Goal: Check status: Check status

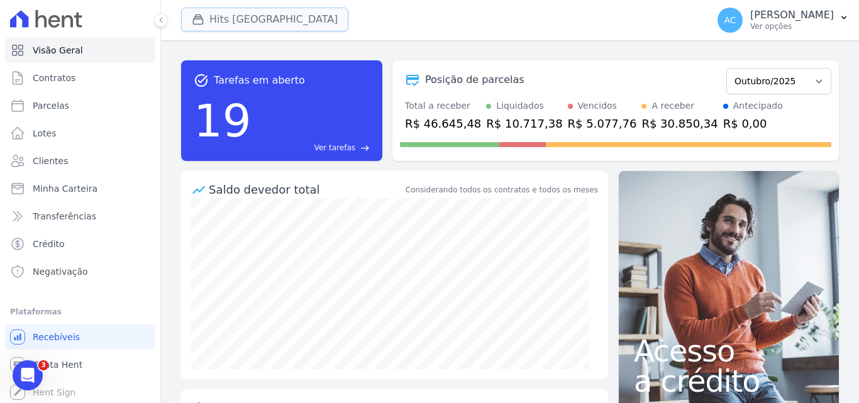
click at [294, 29] on button "Hits [GEOGRAPHIC_DATA]" at bounding box center [264, 20] width 167 height 24
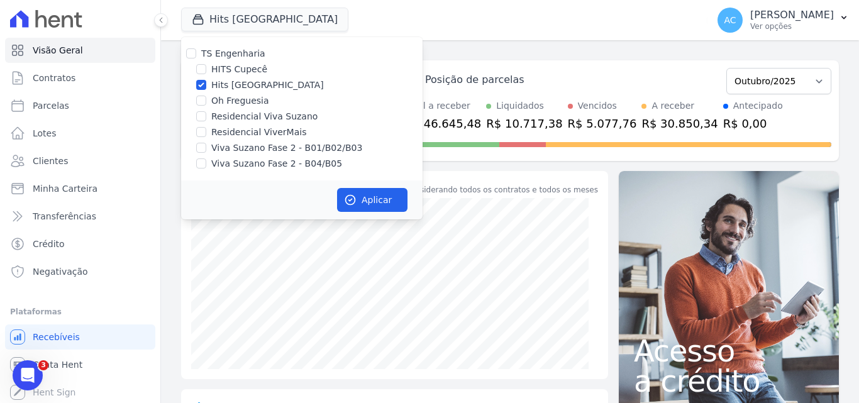
click at [270, 86] on label "Hits [GEOGRAPHIC_DATA]" at bounding box center [267, 85] width 113 height 13
click at [206, 86] on input "Hits [GEOGRAPHIC_DATA]" at bounding box center [201, 85] width 10 height 10
checkbox input "false"
click at [236, 70] on label "HITS Cupecê" at bounding box center [239, 69] width 56 height 13
click at [206, 70] on input "HITS Cupecê" at bounding box center [201, 69] width 10 height 10
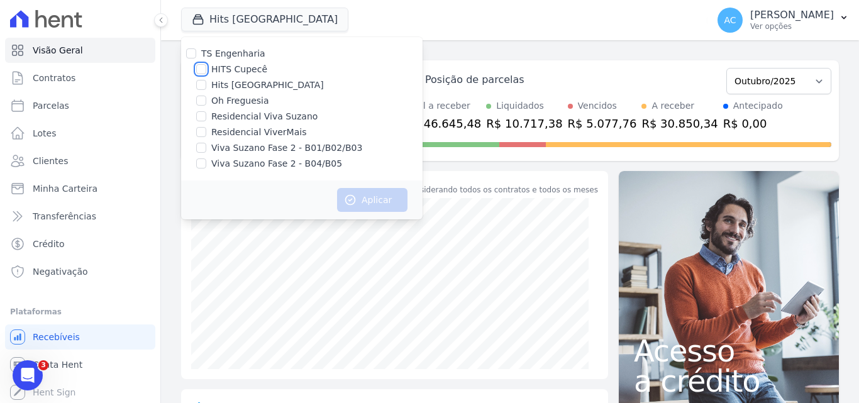
checkbox input "true"
click at [362, 197] on button "Aplicar" at bounding box center [372, 200] width 70 height 24
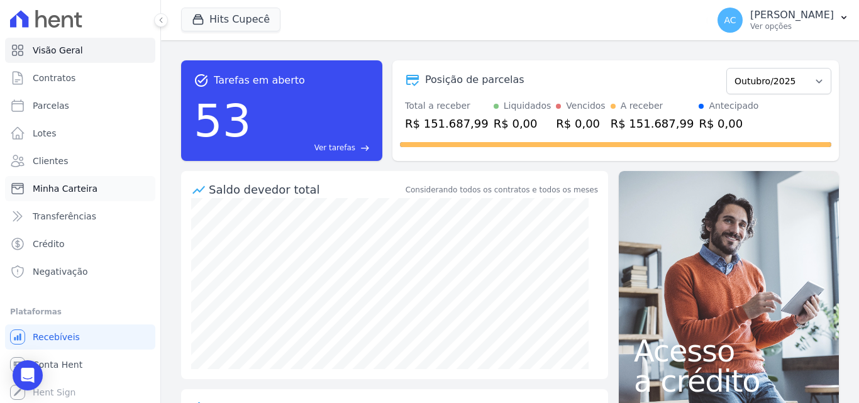
click at [72, 198] on link "Minha Carteira" at bounding box center [80, 188] width 150 height 25
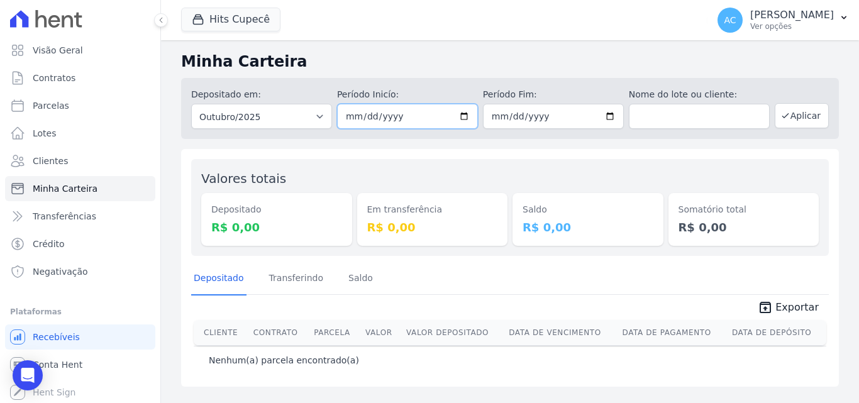
drag, startPoint x: 419, startPoint y: 115, endPoint x: 189, endPoint y: 101, distance: 231.2
click at [189, 101] on div "Depositado em: Todos os meses Dezembro/2023 Janeiro/2024 Fevereiro/2024 Março/2…" at bounding box center [510, 108] width 658 height 61
click at [368, 113] on input "2025-10-01" at bounding box center [407, 116] width 141 height 25
type input "2025-09-01"
click at [501, 116] on input "2025-10-31" at bounding box center [553, 116] width 141 height 25
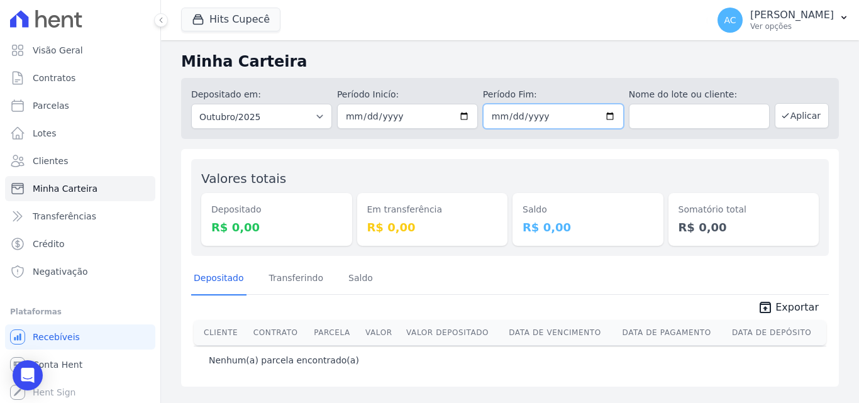
type input "[DATE]"
type input "2025-09-30"
click at [799, 124] on button "Aplicar" at bounding box center [802, 115] width 54 height 25
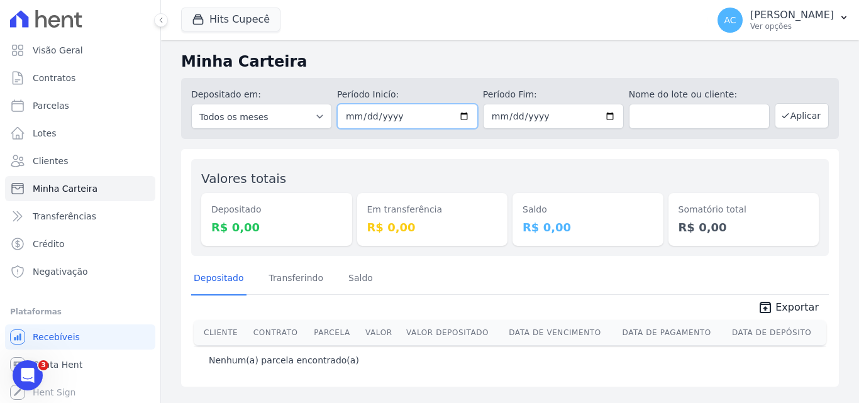
click at [362, 118] on input "2025-09-01" at bounding box center [407, 116] width 141 height 25
type input "[DATE]"
click at [514, 116] on input "2025-09-30" at bounding box center [553, 116] width 141 height 25
click at [498, 114] on input "2025-08-30" at bounding box center [553, 116] width 141 height 25
type input "[DATE]"
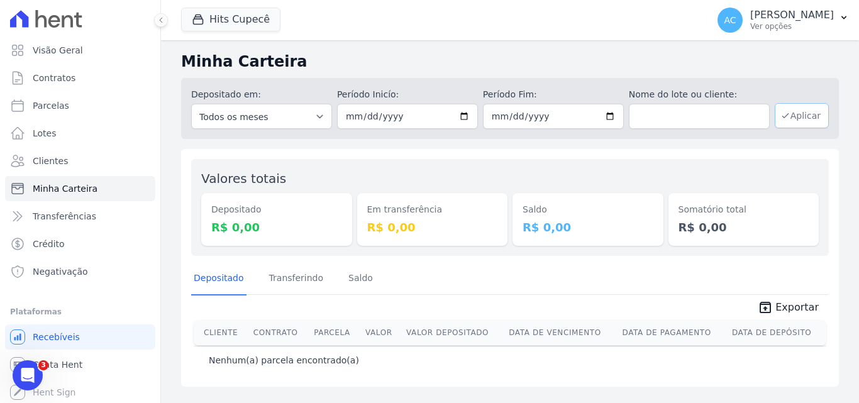
click at [817, 117] on button "Aplicar" at bounding box center [802, 115] width 54 height 25
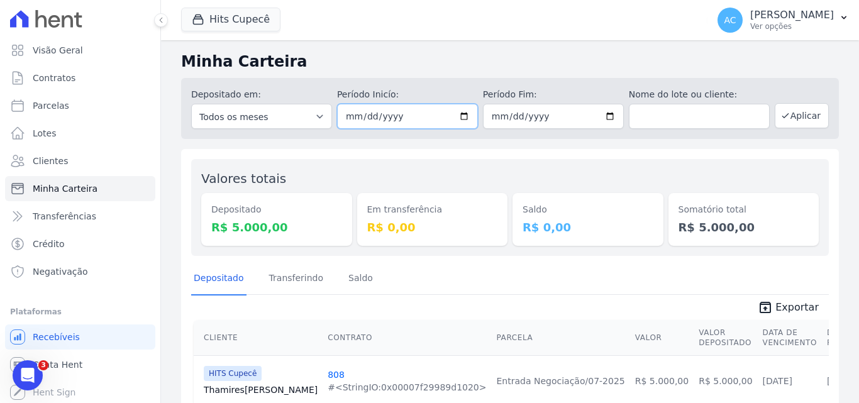
click at [361, 116] on input "[DATE]" at bounding box center [407, 116] width 141 height 25
type input "2025-07-01"
click at [509, 116] on input "2025-08-31" at bounding box center [553, 116] width 141 height 25
click at [512, 116] on input "date" at bounding box center [553, 116] width 141 height 25
click at [509, 114] on input "date" at bounding box center [553, 116] width 141 height 25
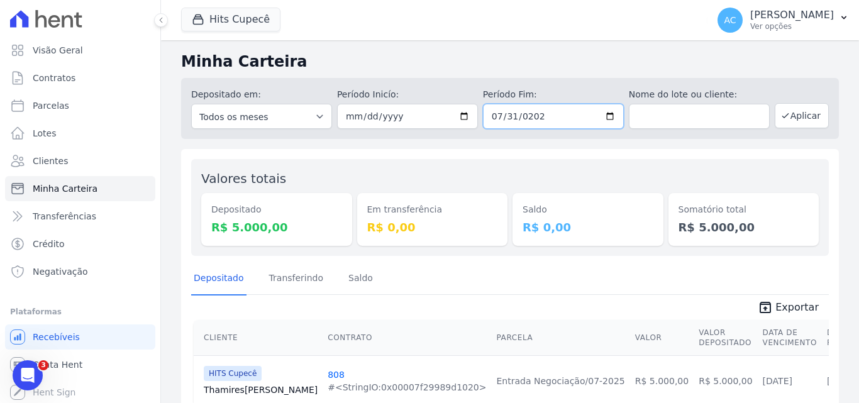
type input "2025-07-31"
click at [782, 122] on button "Aplicar" at bounding box center [802, 115] width 54 height 25
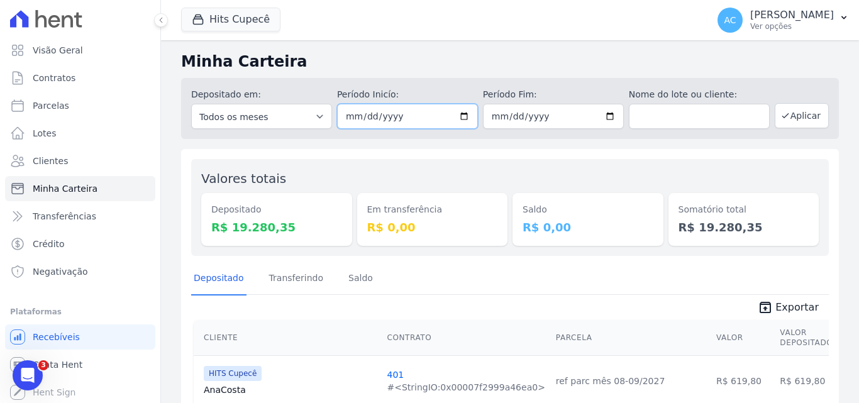
click at [362, 117] on input "[DATE]" at bounding box center [407, 116] width 141 height 25
type input "2025-06-01"
click at [506, 117] on input "[DATE]" at bounding box center [553, 116] width 141 height 25
click at [802, 125] on button "Aplicar" at bounding box center [802, 115] width 54 height 25
click at [353, 114] on input "[DATE]" at bounding box center [407, 116] width 141 height 25
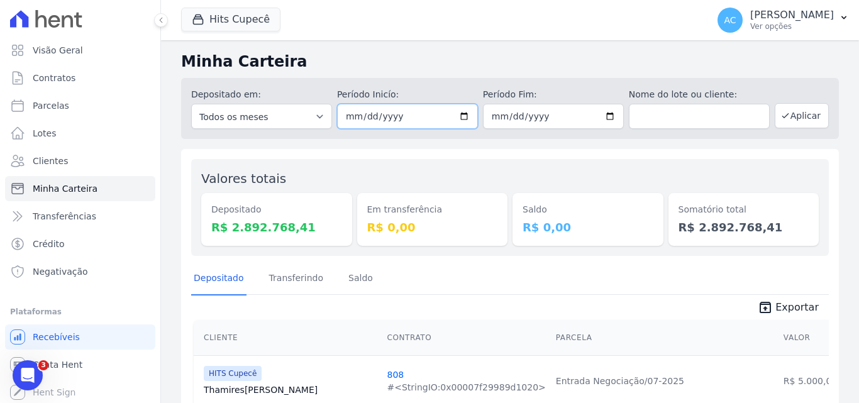
type input "2022-07-01"
type input "[DATE]"
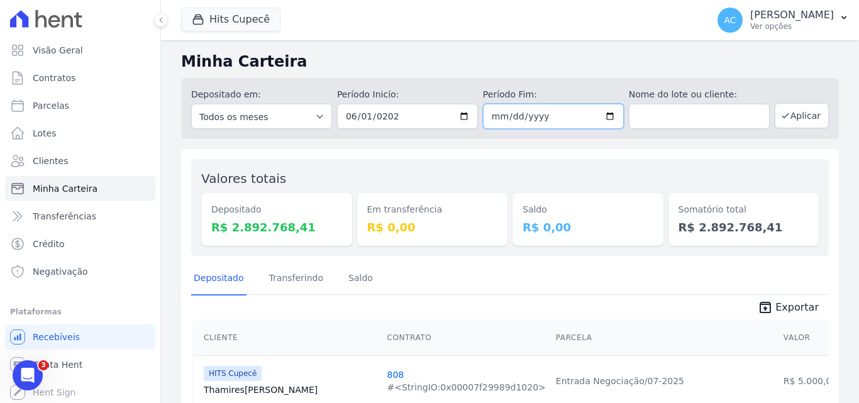
click at [494, 116] on input "2025-10-14" at bounding box center [553, 116] width 141 height 25
type input "[DATE]"
click at [805, 117] on button "Aplicar" at bounding box center [802, 115] width 54 height 25
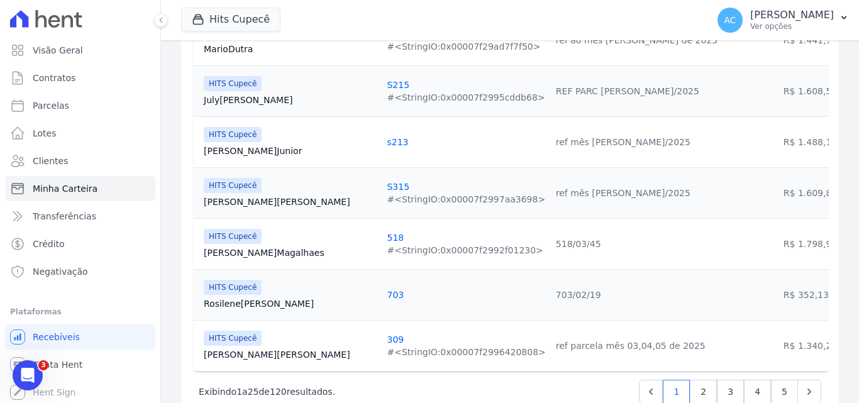
scroll to position [1303, 0]
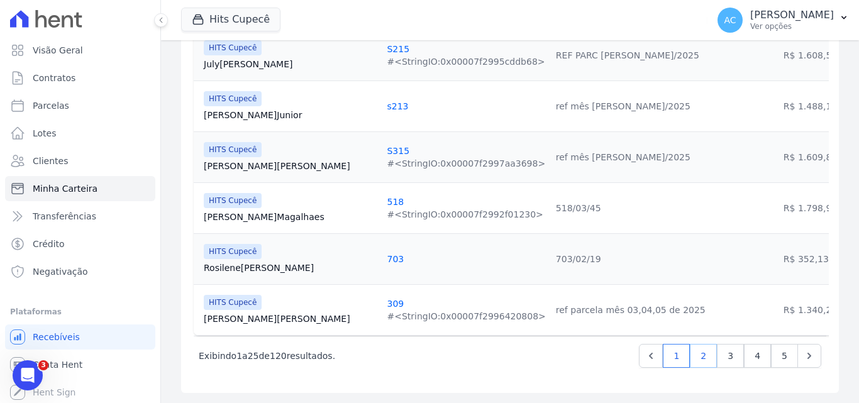
click at [693, 360] on link "2" at bounding box center [703, 356] width 27 height 24
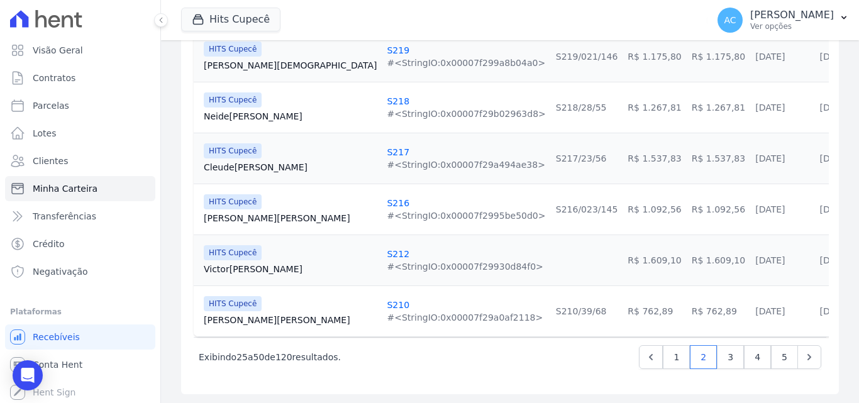
scroll to position [1293, 0]
click at [717, 357] on link "3" at bounding box center [730, 356] width 27 height 24
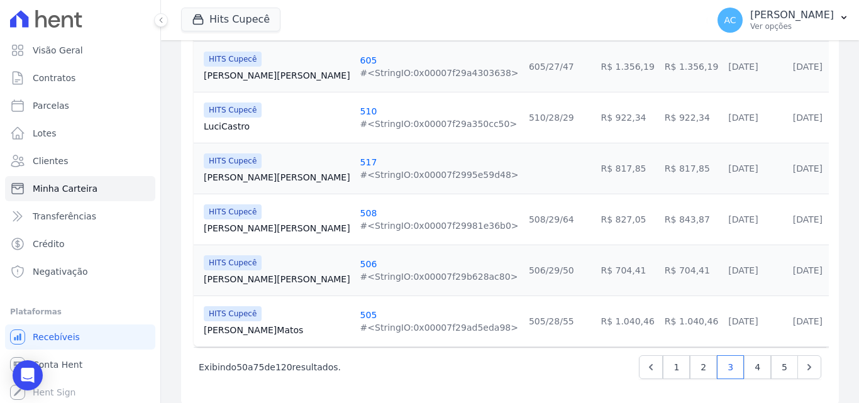
scroll to position [1293, 0]
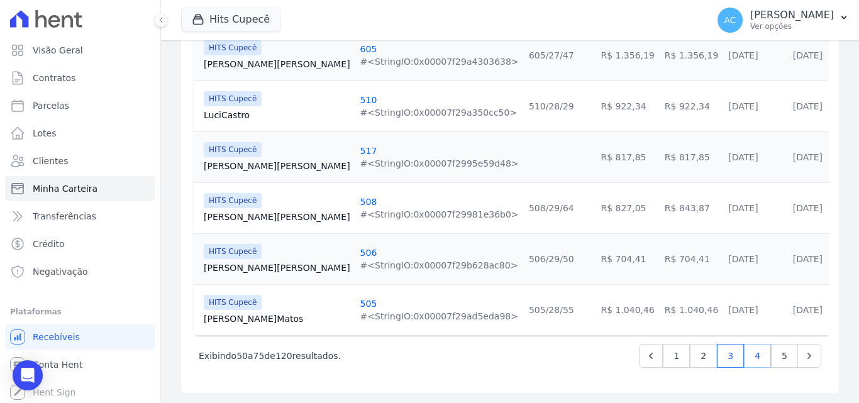
click at [744, 359] on link "4" at bounding box center [757, 356] width 27 height 24
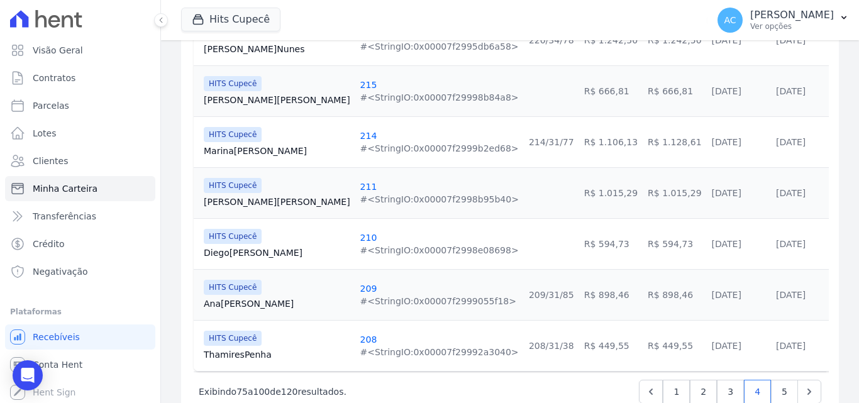
scroll to position [1293, 0]
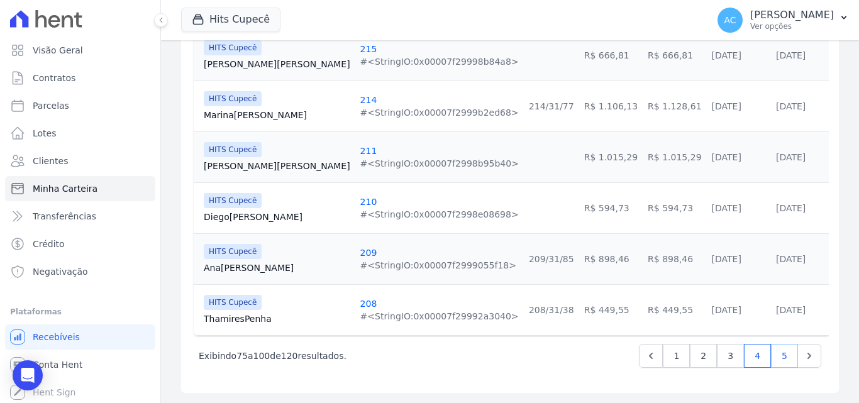
click at [771, 353] on link "5" at bounding box center [784, 356] width 27 height 24
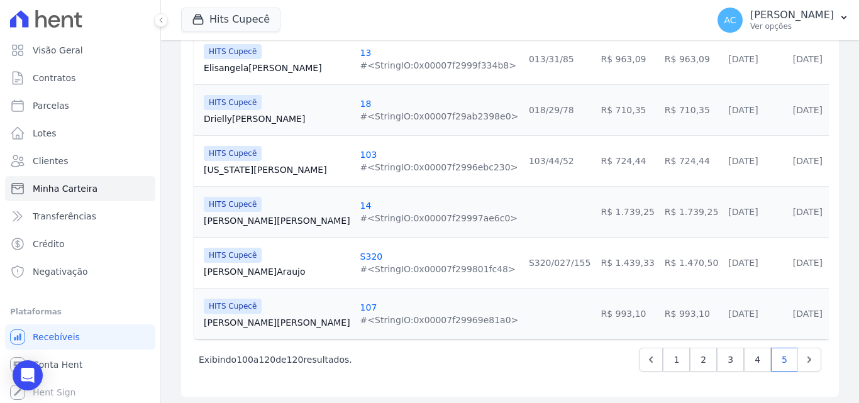
scroll to position [1039, 0]
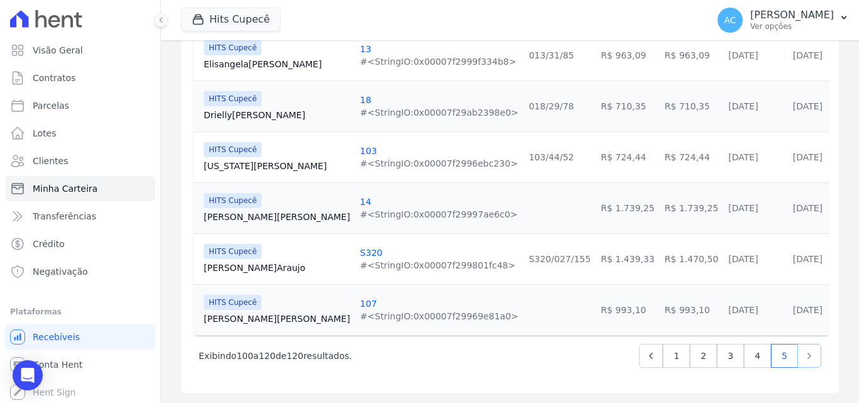
click at [803, 360] on icon "Next" at bounding box center [809, 356] width 13 height 13
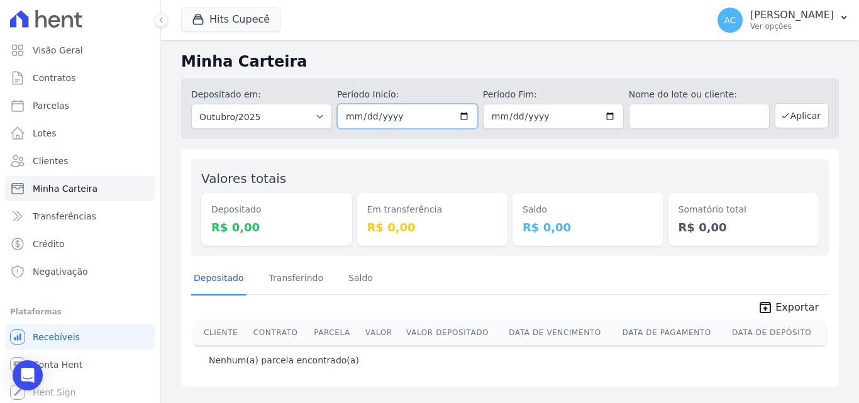
click at [367, 119] on input "2025-10-01" at bounding box center [407, 116] width 141 height 25
type input "[DATE]"
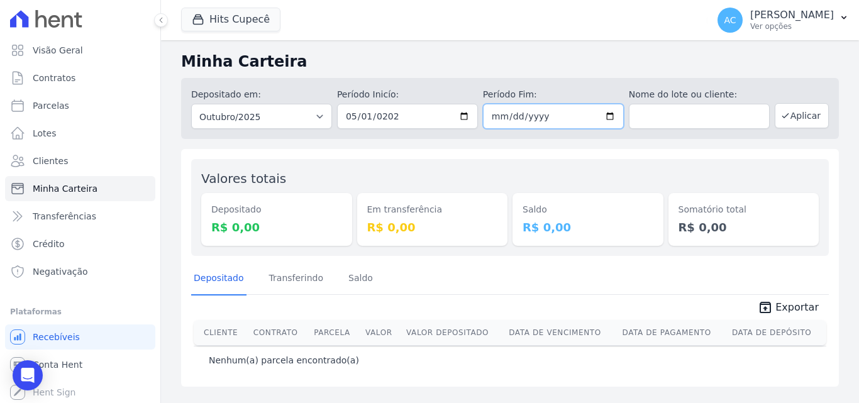
click at [497, 116] on input "2025-10-31" at bounding box center [553, 116] width 141 height 25
type input "2025-10-30"
type input "[DATE]"
click at [793, 118] on button "Aplicar" at bounding box center [802, 115] width 54 height 25
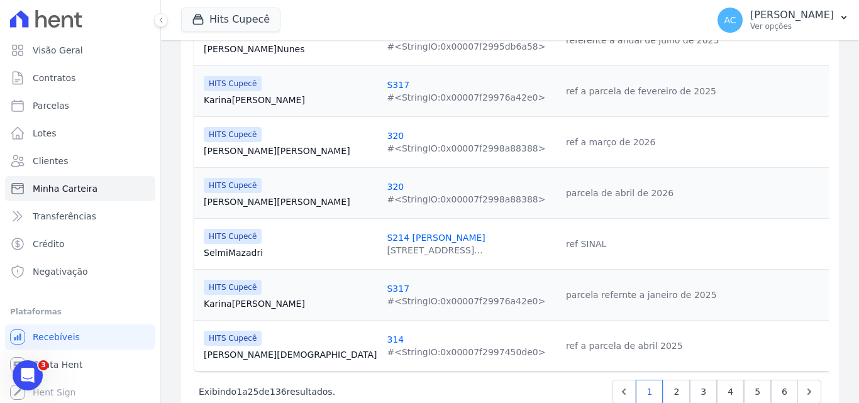
scroll to position [1303, 0]
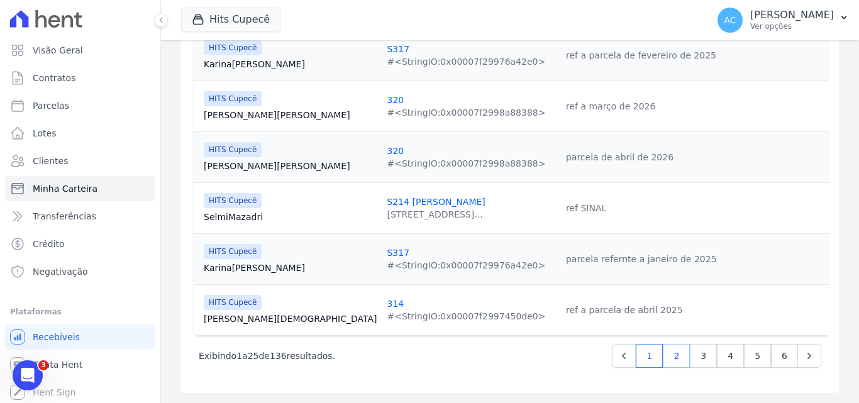
click at [669, 357] on link "2" at bounding box center [676, 356] width 27 height 24
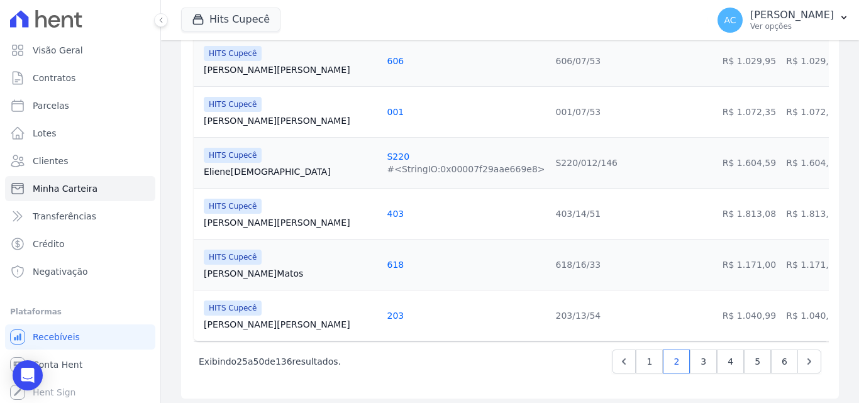
scroll to position [1303, 0]
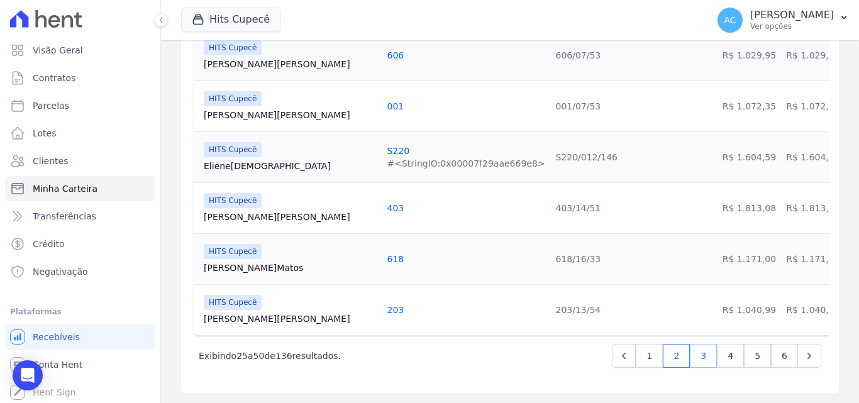
click at [695, 361] on link "3" at bounding box center [703, 356] width 27 height 24
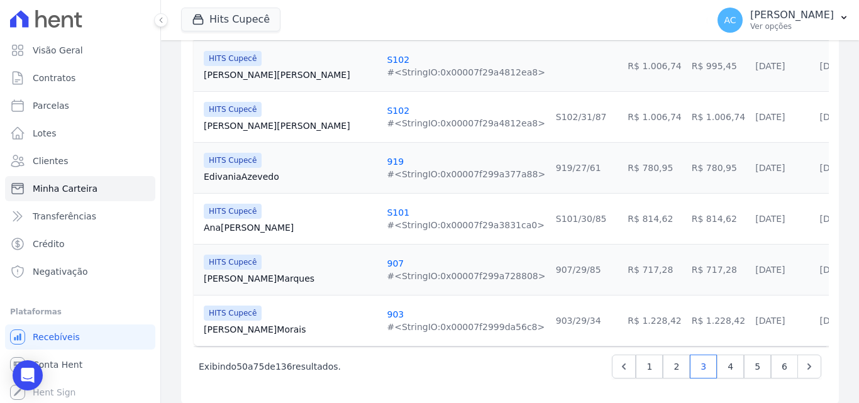
scroll to position [1293, 0]
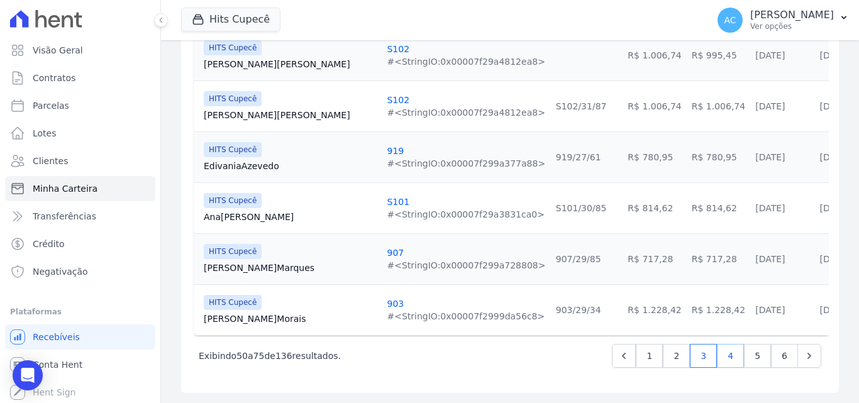
click at [717, 356] on link "4" at bounding box center [730, 356] width 27 height 24
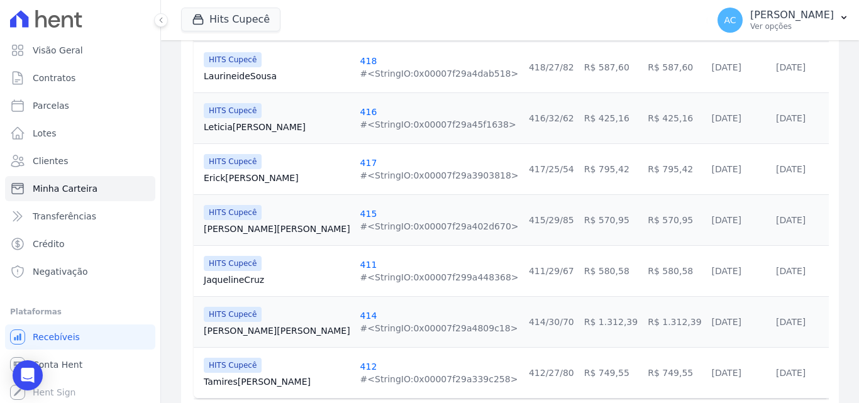
scroll to position [1293, 0]
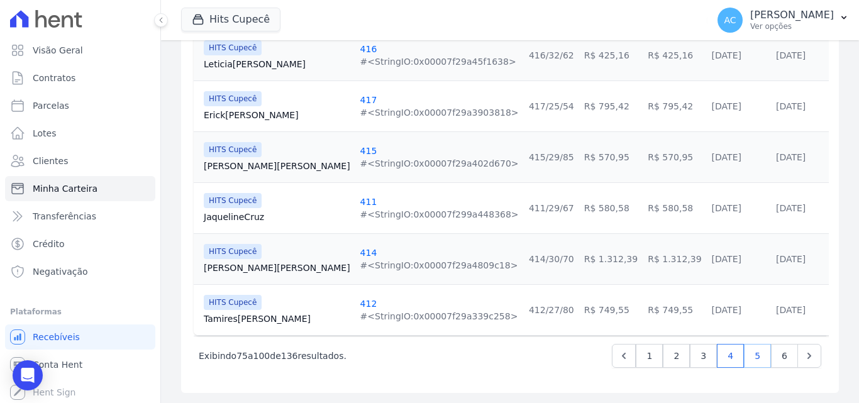
click at [756, 362] on link "5" at bounding box center [757, 356] width 27 height 24
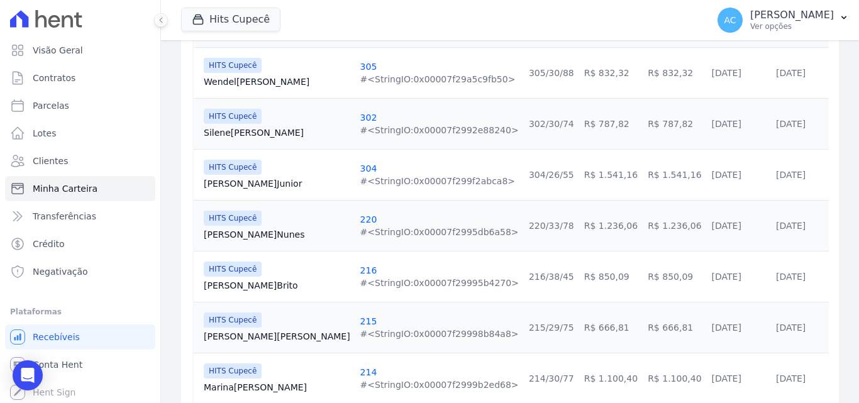
scroll to position [880, 0]
